Goal: Transaction & Acquisition: Book appointment/travel/reservation

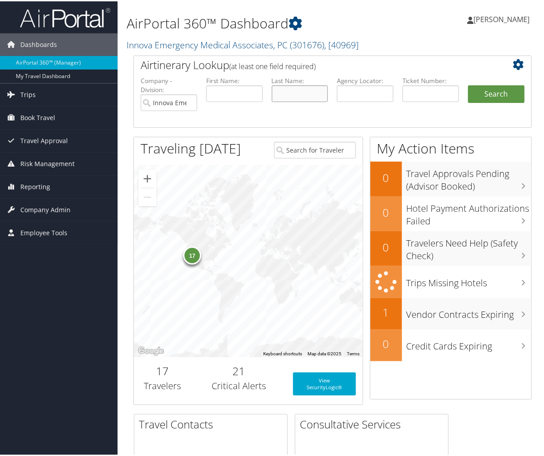
click at [320, 92] on input "text" at bounding box center [300, 92] width 56 height 17
type input "maxim"
click at [483, 87] on button "Search" at bounding box center [496, 93] width 56 height 18
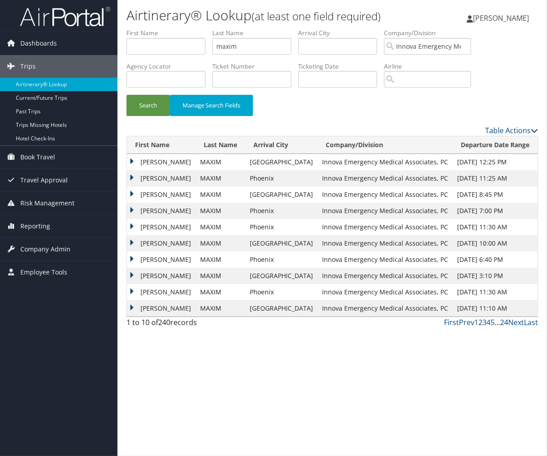
click at [132, 178] on td "PRESTON" at bounding box center [161, 178] width 69 height 16
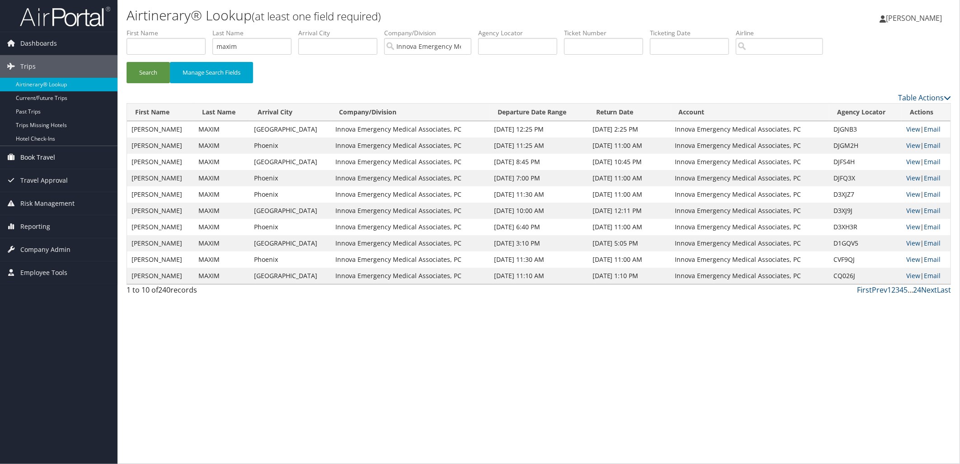
click at [39, 155] on span "Book Travel" at bounding box center [37, 157] width 35 height 23
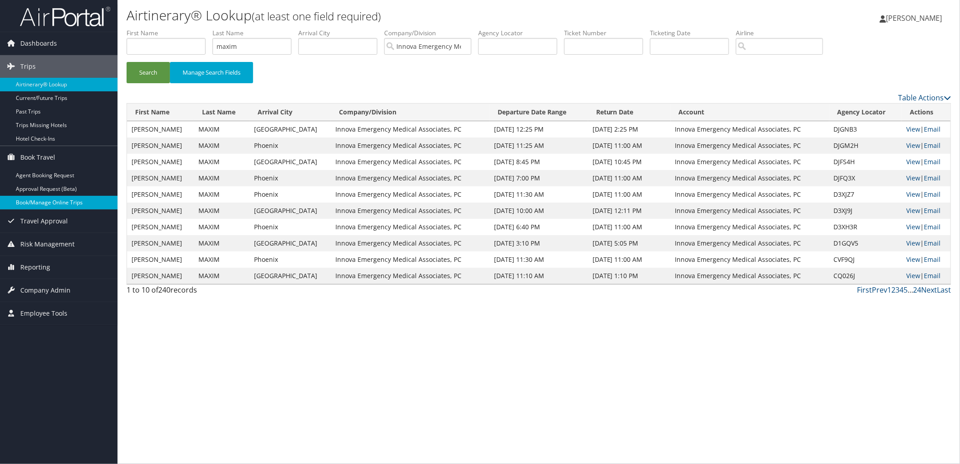
click at [44, 202] on link "Book/Manage Online Trips" at bounding box center [58, 203] width 117 height 14
click at [44, 205] on link "Book/Manage Online Trips" at bounding box center [58, 203] width 117 height 14
click at [60, 45] on link "Dashboards" at bounding box center [58, 43] width 117 height 23
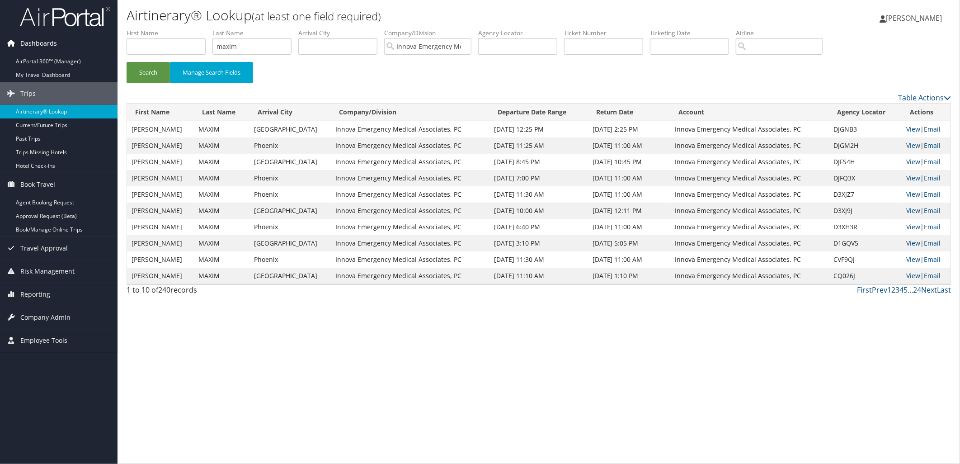
click at [44, 42] on span "Dashboards" at bounding box center [38, 43] width 37 height 23
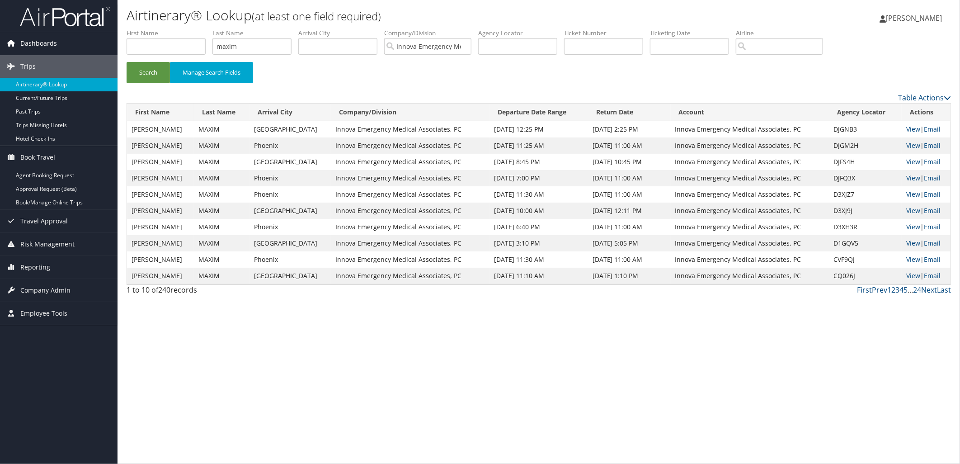
click at [28, 39] on span "Dashboards" at bounding box center [38, 43] width 37 height 23
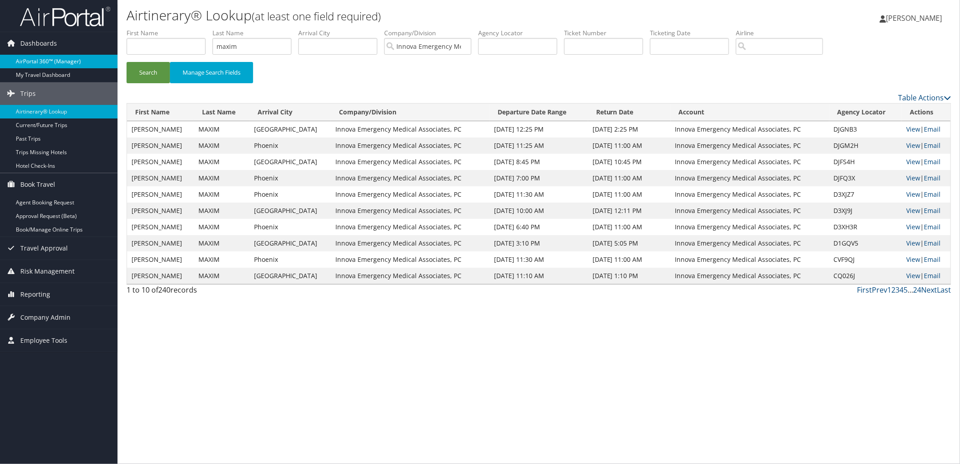
click at [18, 62] on link "AirPortal 360™ (Manager)" at bounding box center [58, 62] width 117 height 14
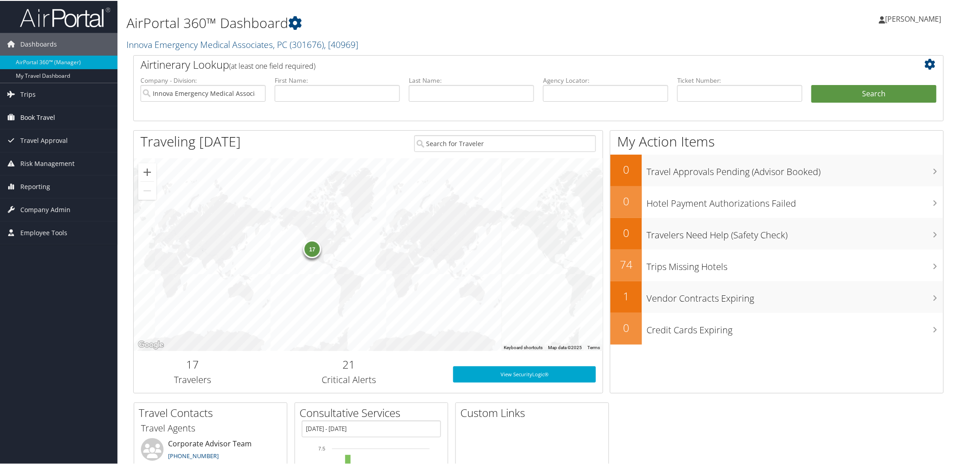
click at [46, 116] on span "Book Travel" at bounding box center [37, 116] width 35 height 23
drag, startPoint x: 924, startPoint y: 17, endPoint x: 926, endPoint y: 26, distance: 9.9
click at [924, 17] on span "[PERSON_NAME]" at bounding box center [914, 18] width 56 height 10
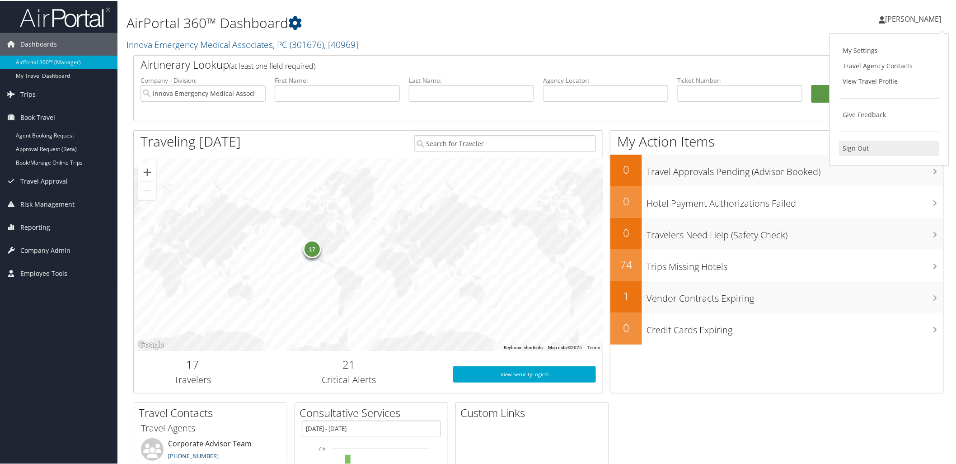
click at [869, 147] on link "Sign Out" at bounding box center [889, 147] width 101 height 15
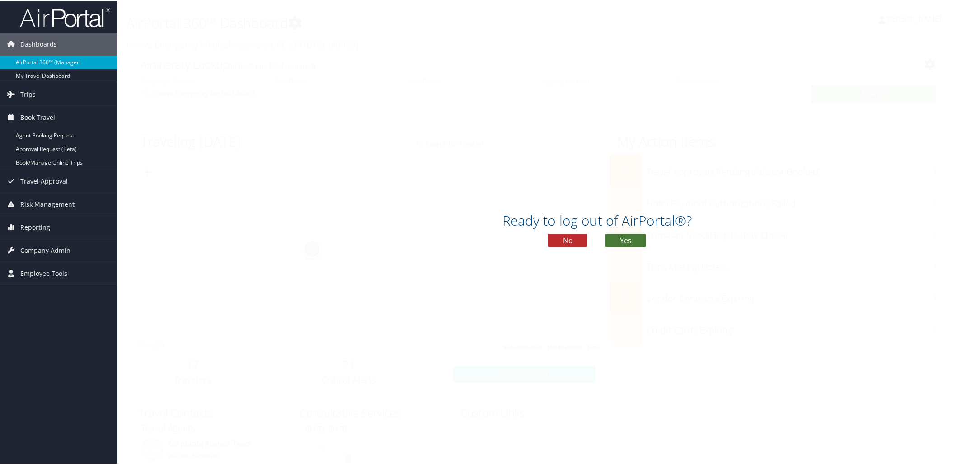
click at [624, 235] on button "Yes" at bounding box center [625, 240] width 41 height 14
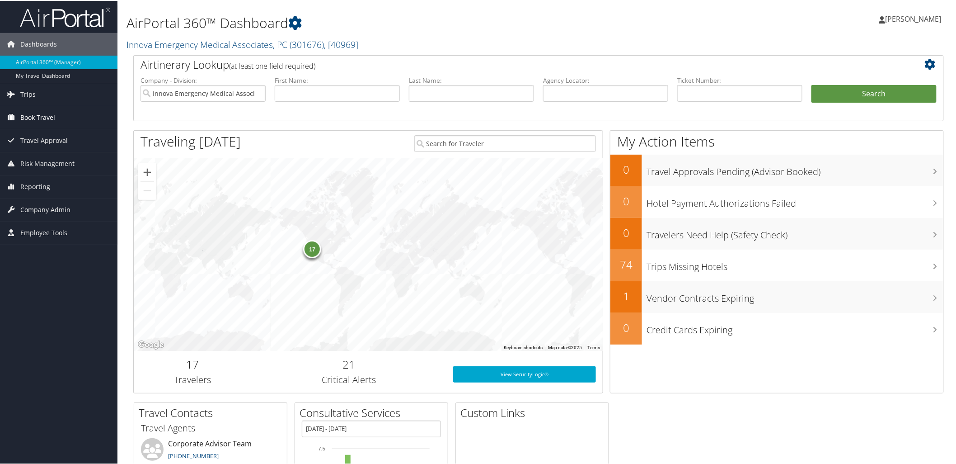
click at [35, 120] on span "Book Travel" at bounding box center [37, 116] width 35 height 23
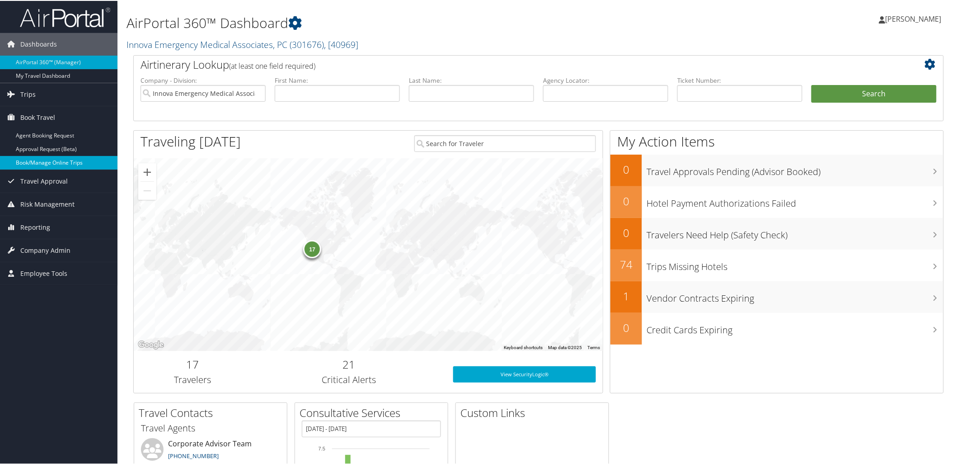
click at [57, 165] on link "Book/Manage Online Trips" at bounding box center [58, 162] width 117 height 14
